Goal: Task Accomplishment & Management: Manage account settings

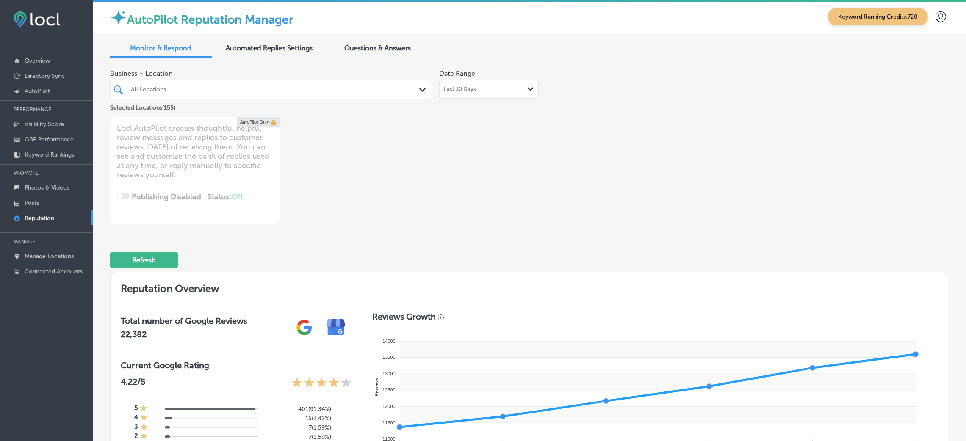
click at [157, 85] on div at bounding box center [257, 89] width 254 height 11
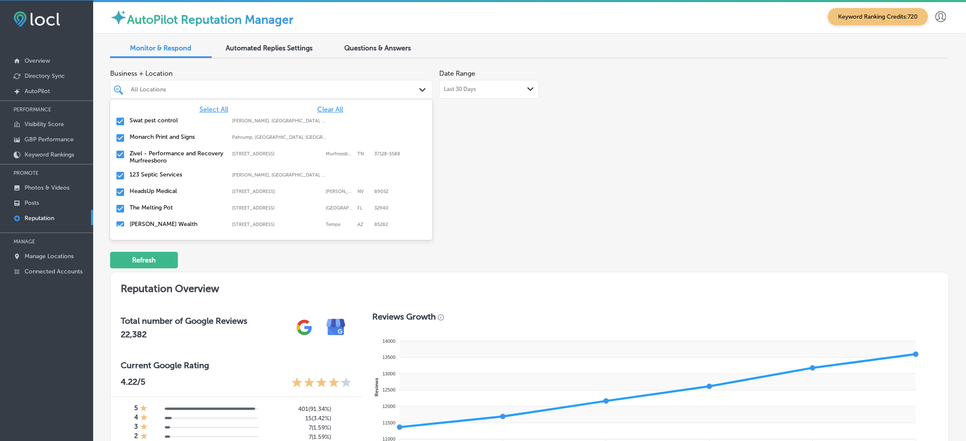
click at [321, 109] on span "Clear All" at bounding box center [330, 109] width 26 height 8
type textarea "x"
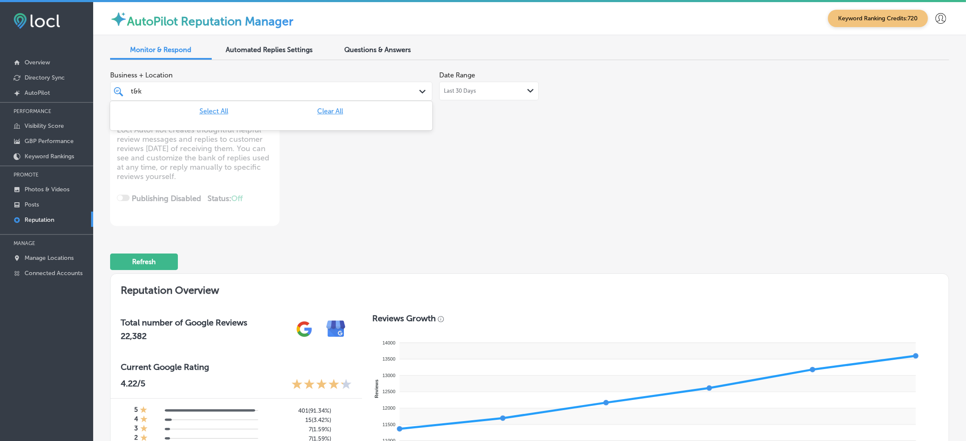
type input "t&k"
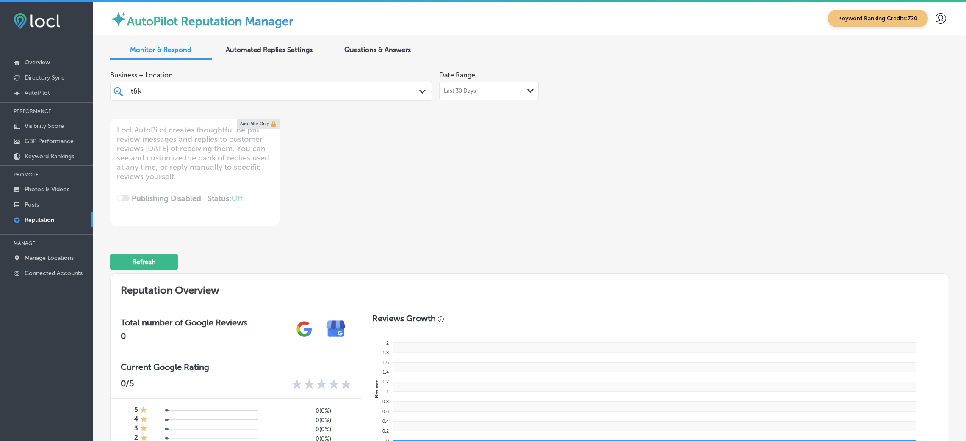
type textarea "x"
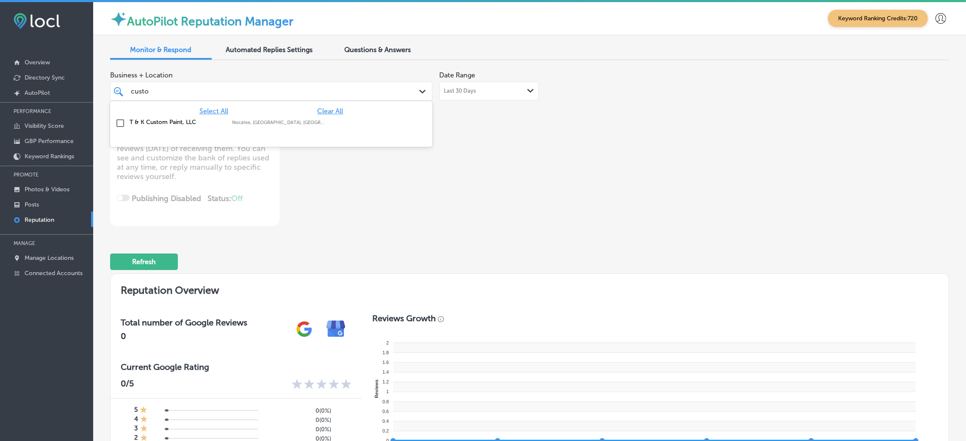
type input "custom"
click at [247, 129] on div "T & K Custom Paint, LLC [GEOGRAPHIC_DATA], [GEOGRAPHIC_DATA], [GEOGRAPHIC_DATA]…" at bounding box center [272, 123] width 316 height 13
type textarea "x"
type input "custom"
click at [616, 169] on div "Business + Location option focused, 2 of 156. 2 results available for search te…" at bounding box center [529, 146] width 839 height 159
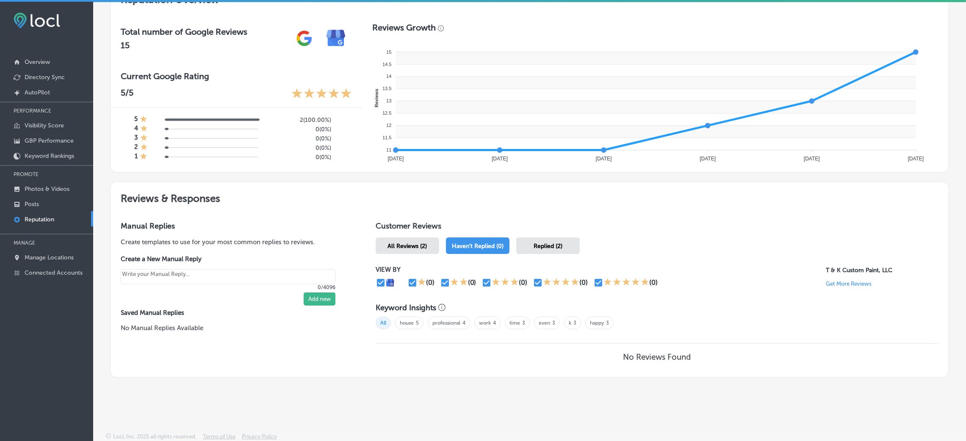
scroll to position [2, 0]
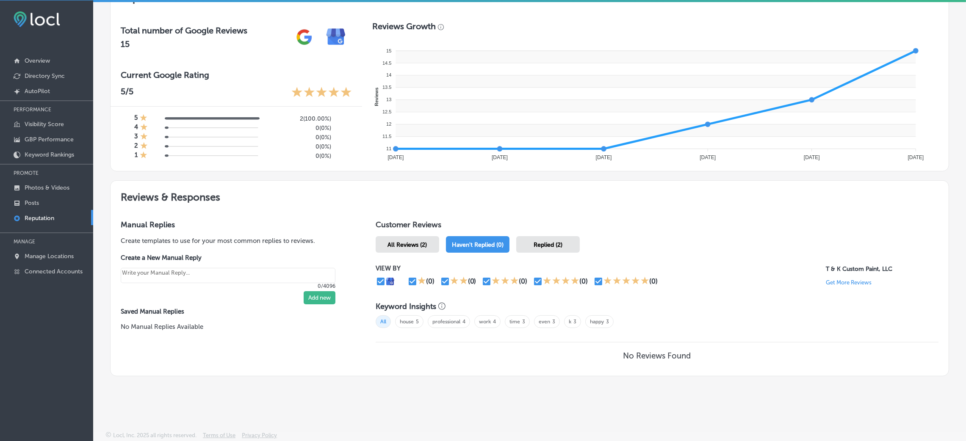
click at [424, 241] on div "All Reviews (2)" at bounding box center [408, 244] width 64 height 17
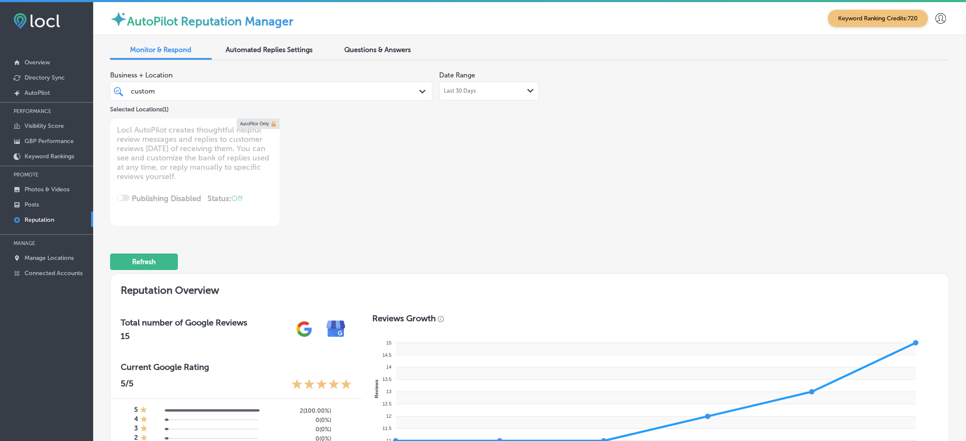
click at [220, 87] on div "custom custom" at bounding box center [257, 91] width 254 height 11
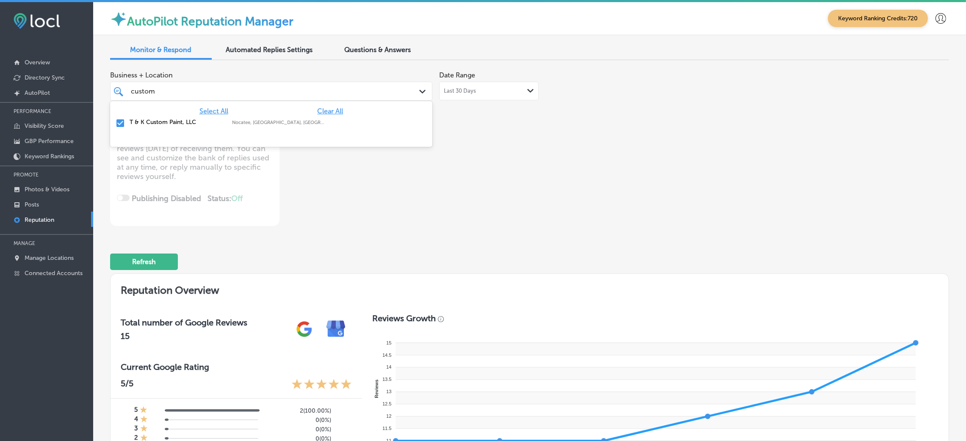
click at [330, 108] on span "Clear All" at bounding box center [330, 111] width 26 height 8
click at [552, 139] on div "Business + Location option focused, 1 of 156. 2 results available for search te…" at bounding box center [362, 146] width 504 height 159
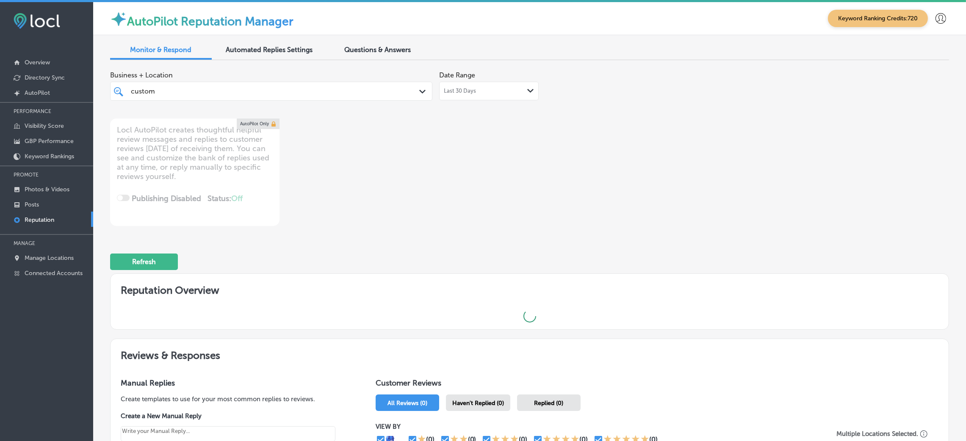
click at [408, 92] on div "custom custom" at bounding box center [271, 91] width 289 height 13
type textarea "x"
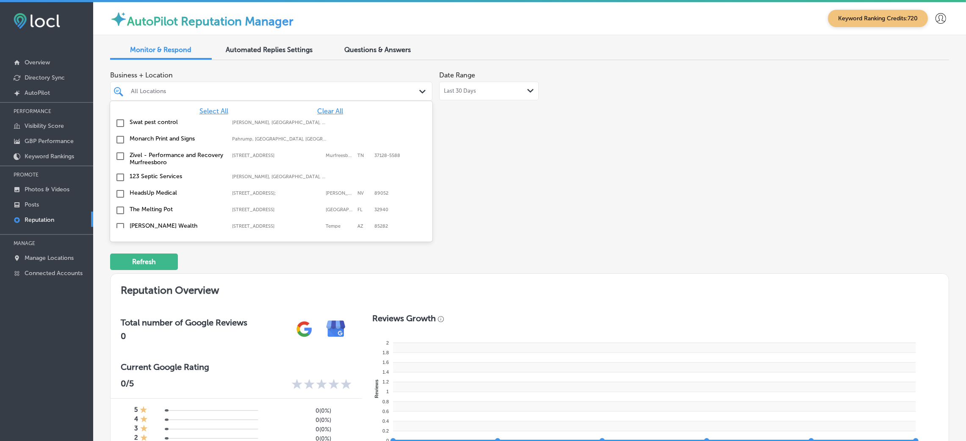
click at [215, 109] on span "Select All" at bounding box center [214, 111] width 29 height 8
click at [535, 158] on div "Business + Location option focused, 1 of 156. 156 results available. Use Up and…" at bounding box center [362, 146] width 504 height 159
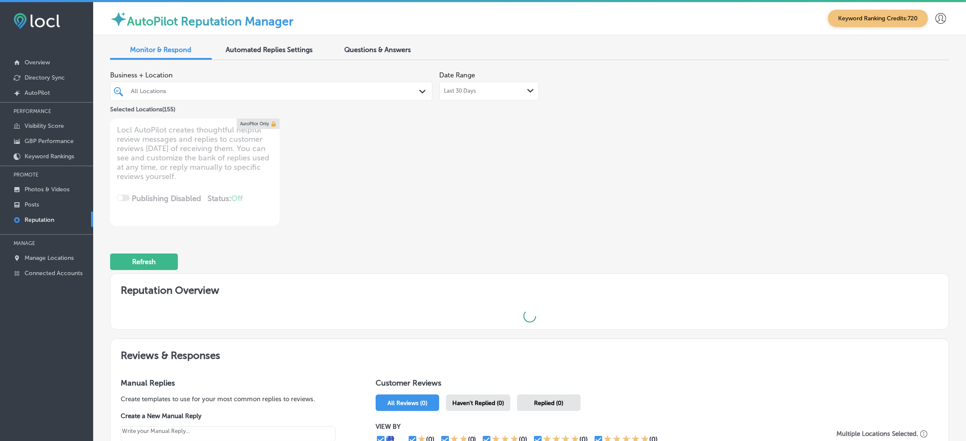
click at [148, 83] on div "All Locations Path Created with Sketch." at bounding box center [271, 91] width 322 height 19
click at [598, 186] on div "Business + Location All Locations Path Created with Sketch. Selected Locations …" at bounding box center [362, 146] width 504 height 159
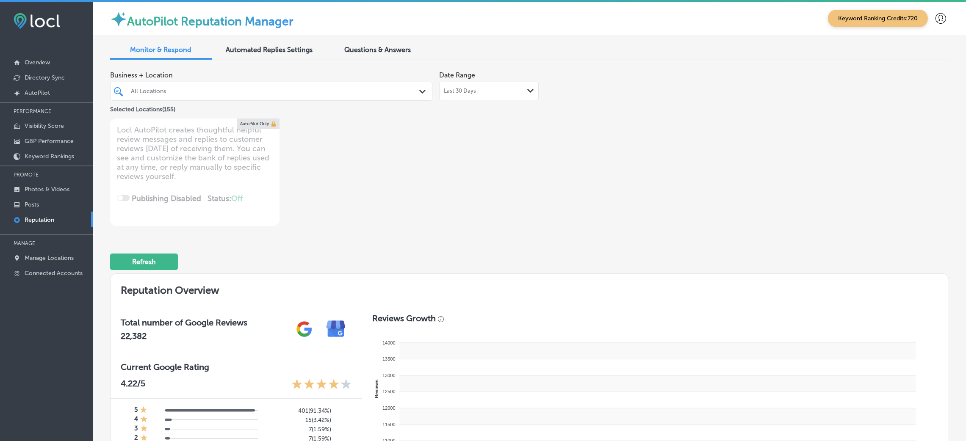
scroll to position [445, 0]
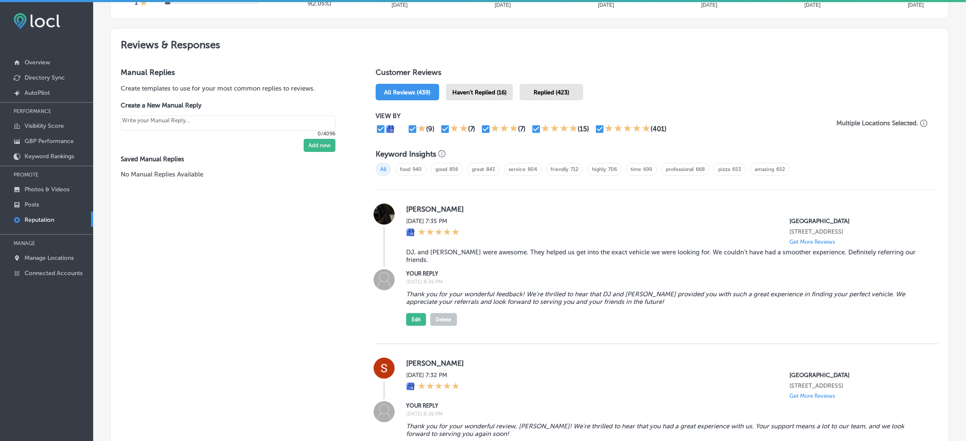
click at [463, 91] on span "Haven't Replied (16)" at bounding box center [479, 92] width 54 height 7
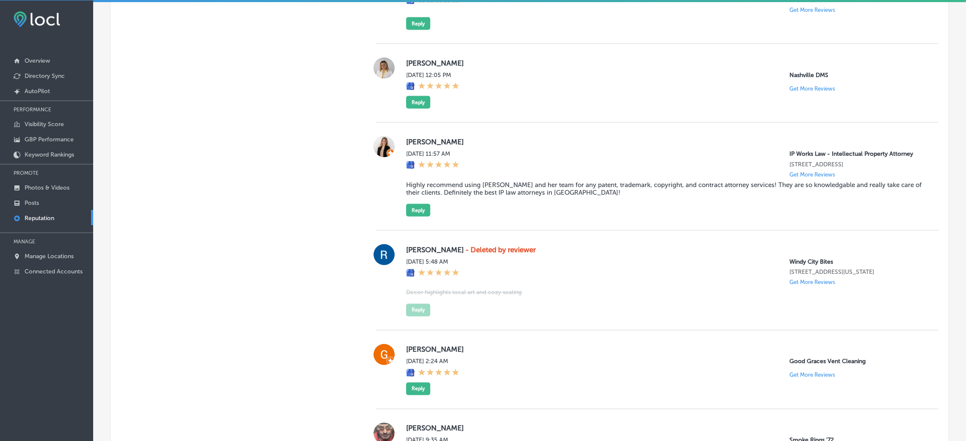
scroll to position [2372, 0]
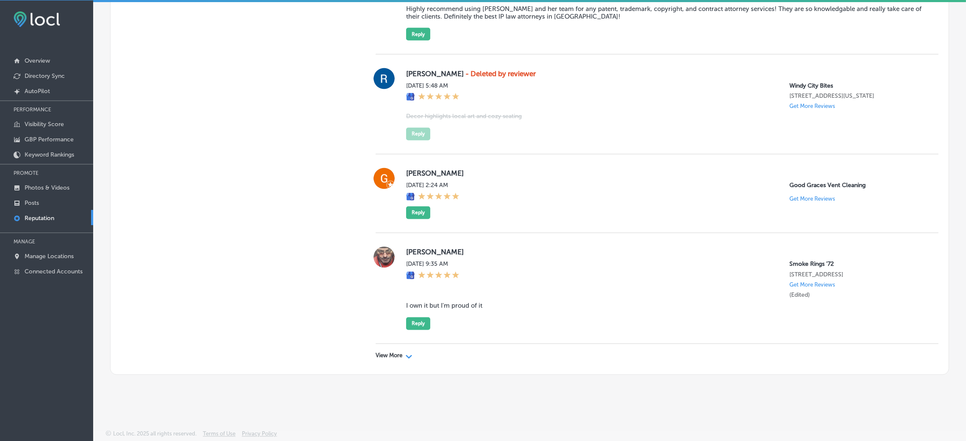
click at [406, 356] on polygon at bounding box center [409, 357] width 6 height 4
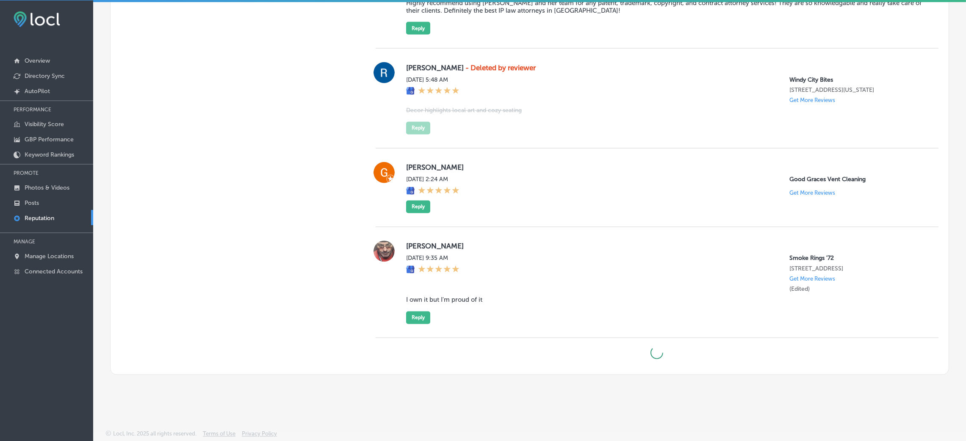
type textarea "x"
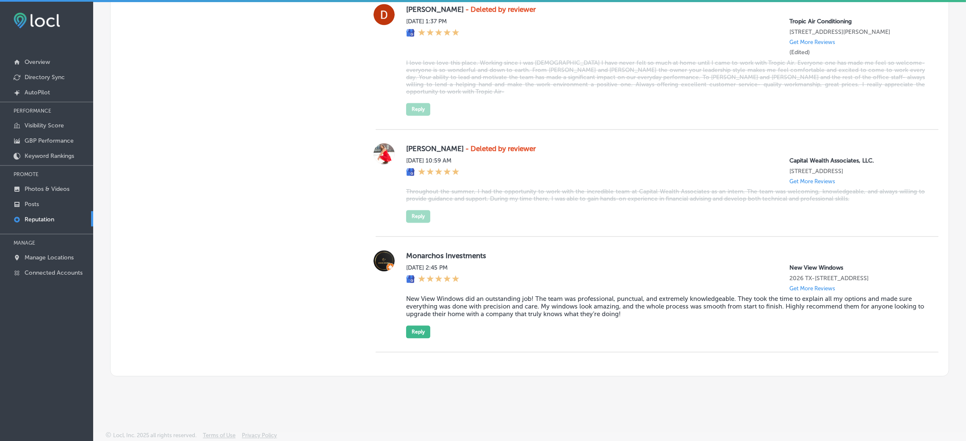
scroll to position [0, 0]
click at [38, 262] on link "Manage Locations" at bounding box center [46, 257] width 93 height 15
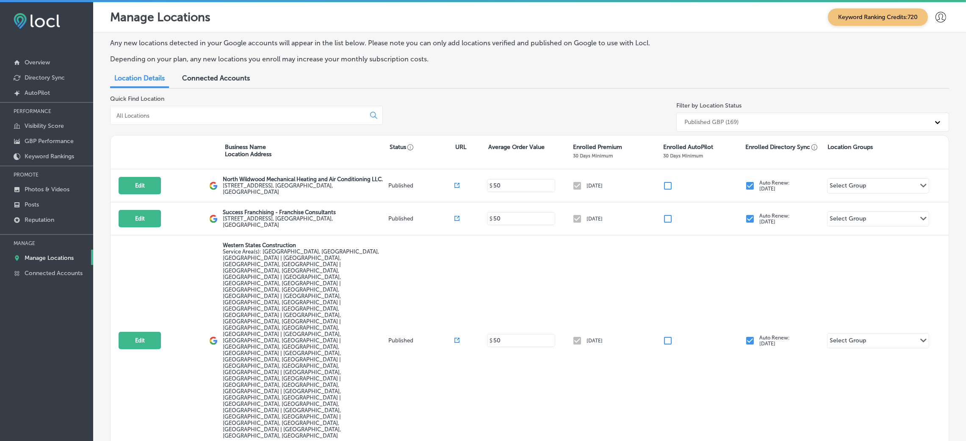
click at [176, 118] on input at bounding box center [240, 116] width 248 height 8
click at [180, 118] on input at bounding box center [240, 116] width 248 height 8
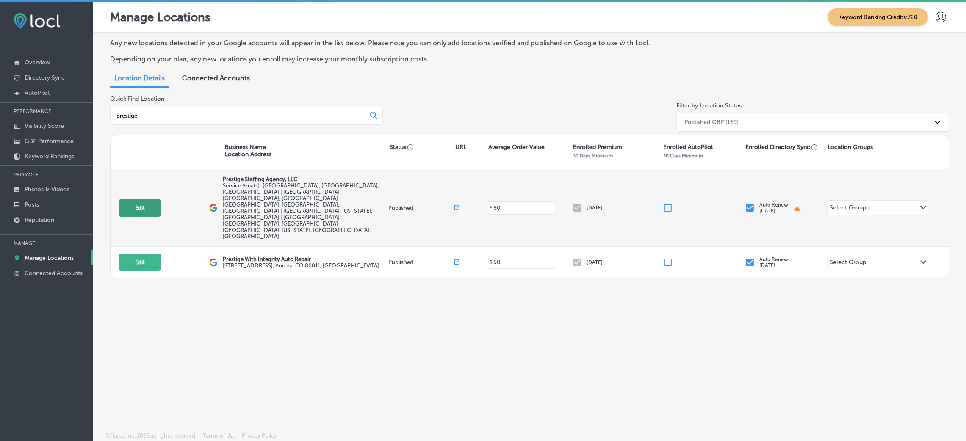
type input "prestige"
click at [142, 200] on button "Edit" at bounding box center [140, 208] width 42 height 17
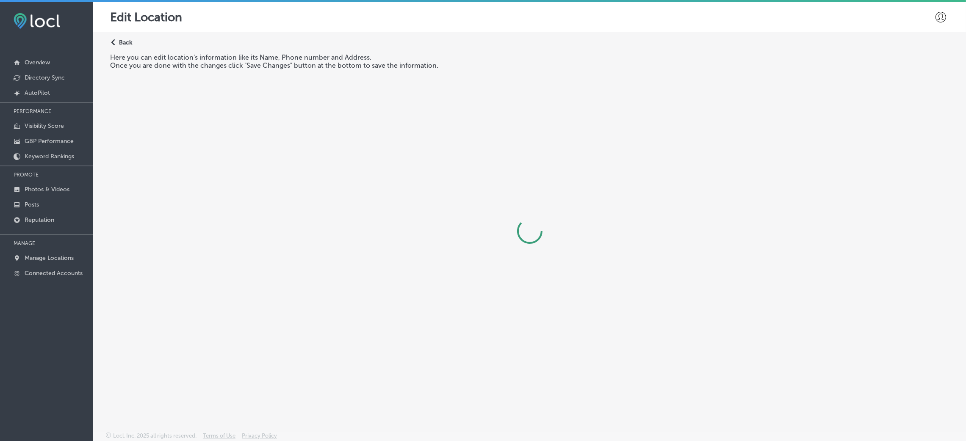
select select "US"
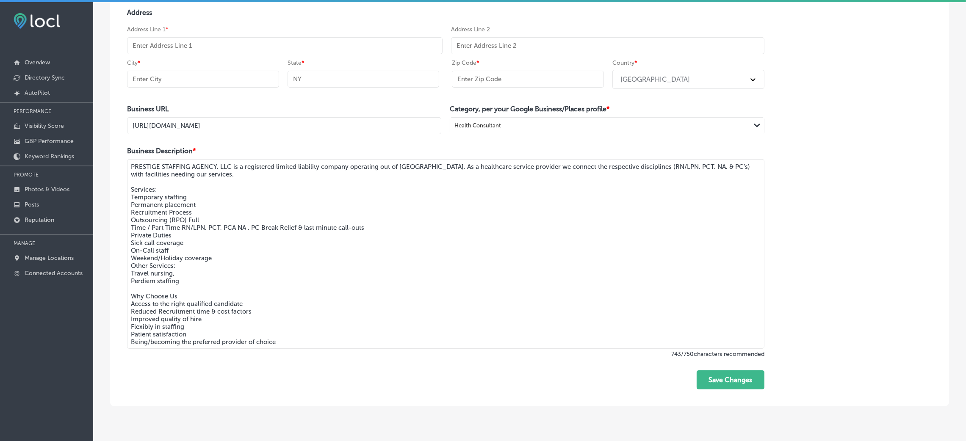
scroll to position [177, 0]
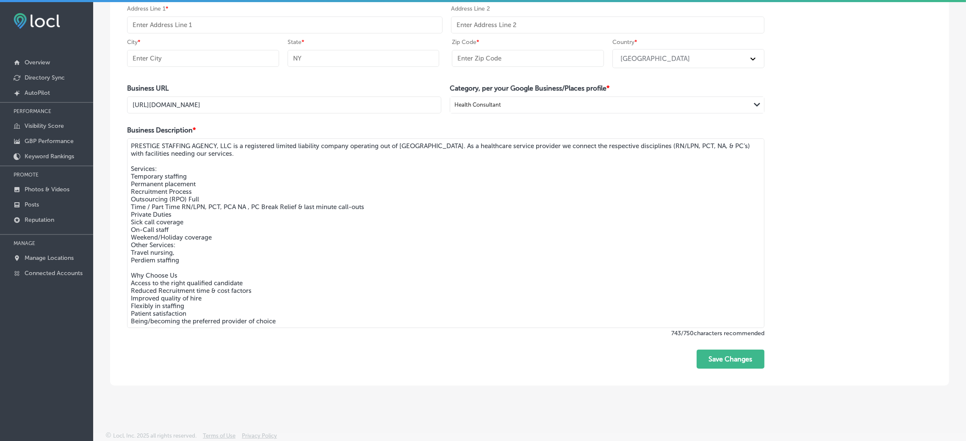
click at [239, 209] on textarea "PRESTIGE STAFFING AGENCY, LLC is a registered limited liability company operati…" at bounding box center [446, 234] width 638 height 190
